Goal: Find specific page/section: Find specific page/section

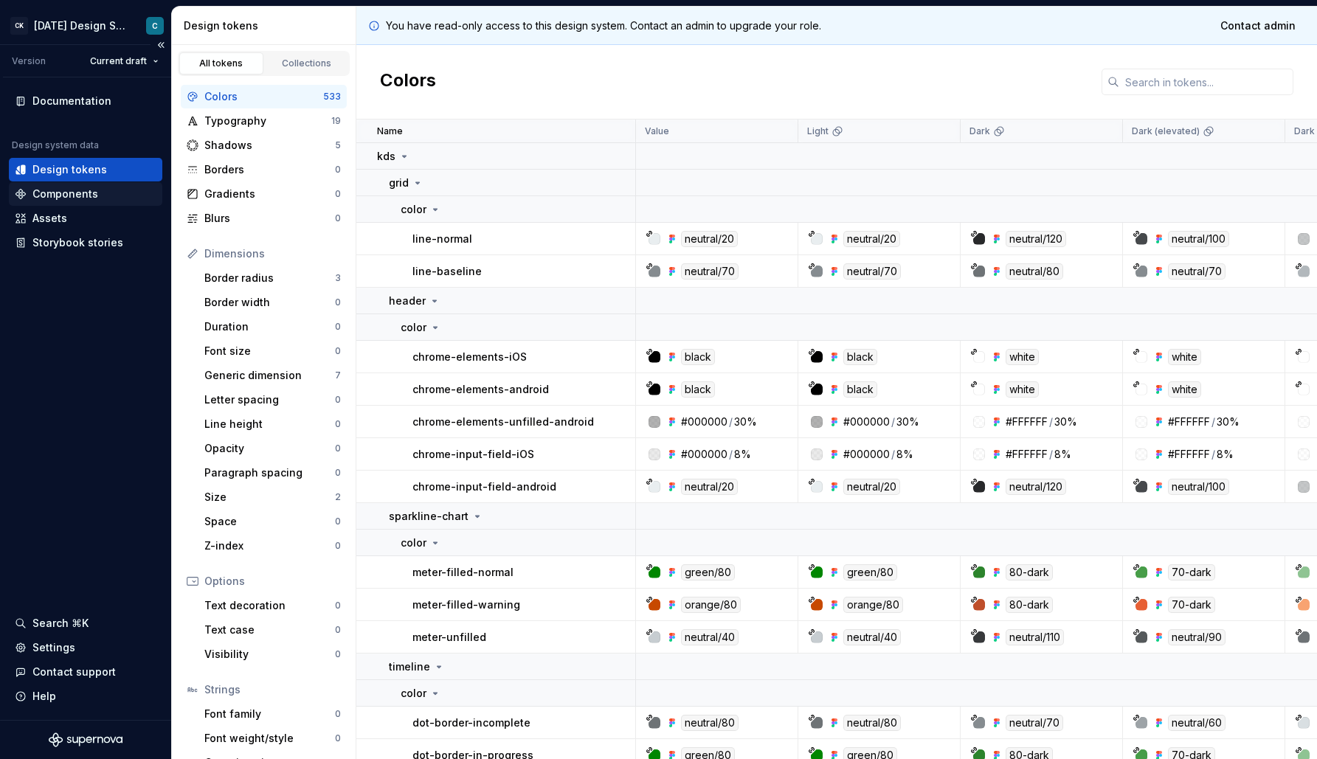
click at [90, 193] on div "Components" at bounding box center [65, 194] width 66 height 15
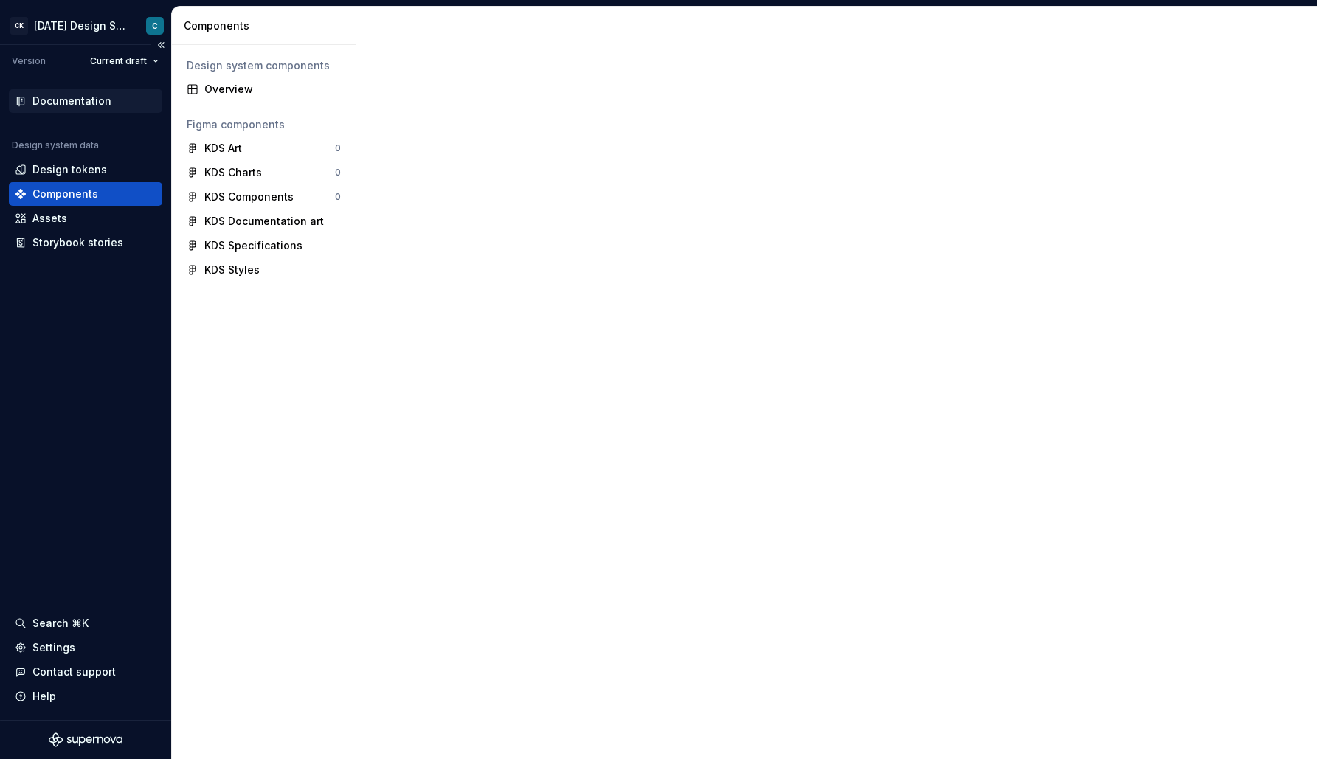
click at [61, 103] on div "Documentation" at bounding box center [71, 101] width 79 height 15
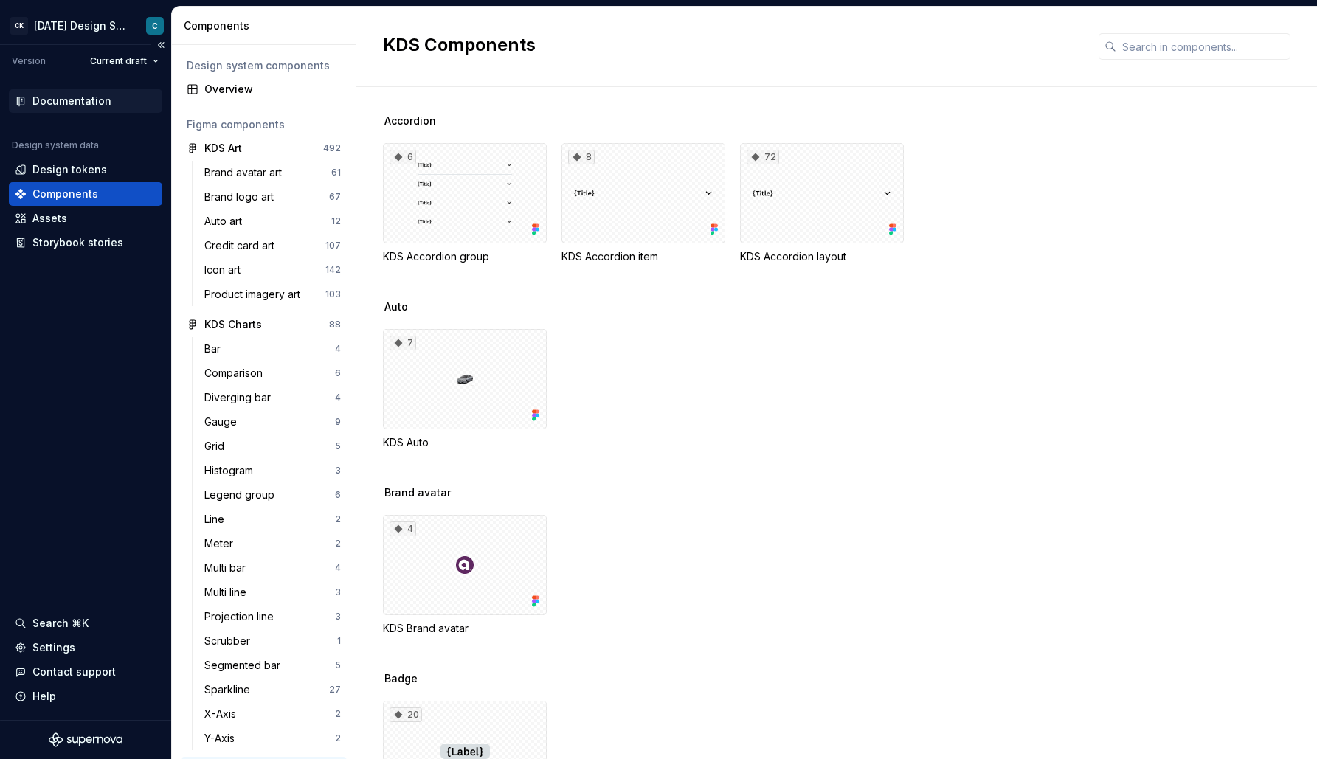
click at [69, 104] on div "Documentation" at bounding box center [71, 101] width 79 height 15
